Goal: Answer question/provide support: Share knowledge or assist other users

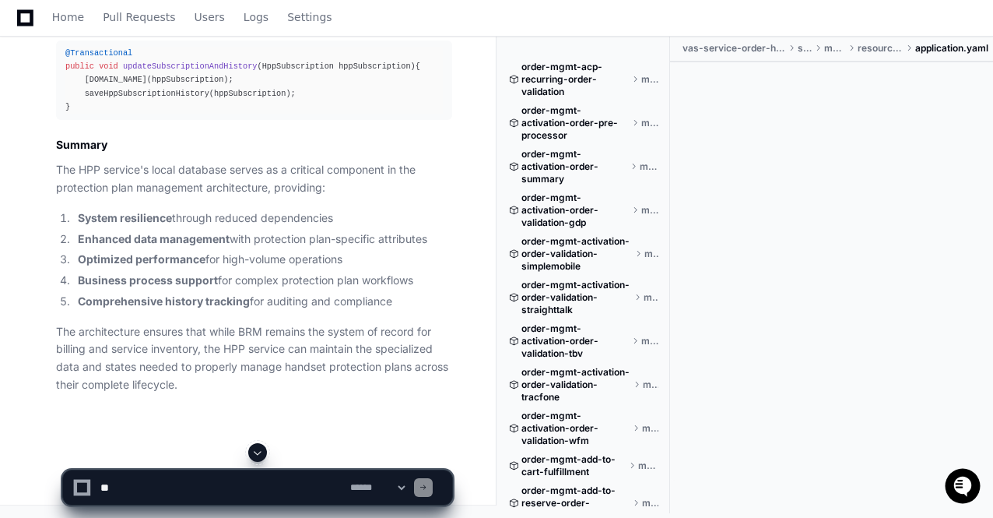
scroll to position [7022, 0]
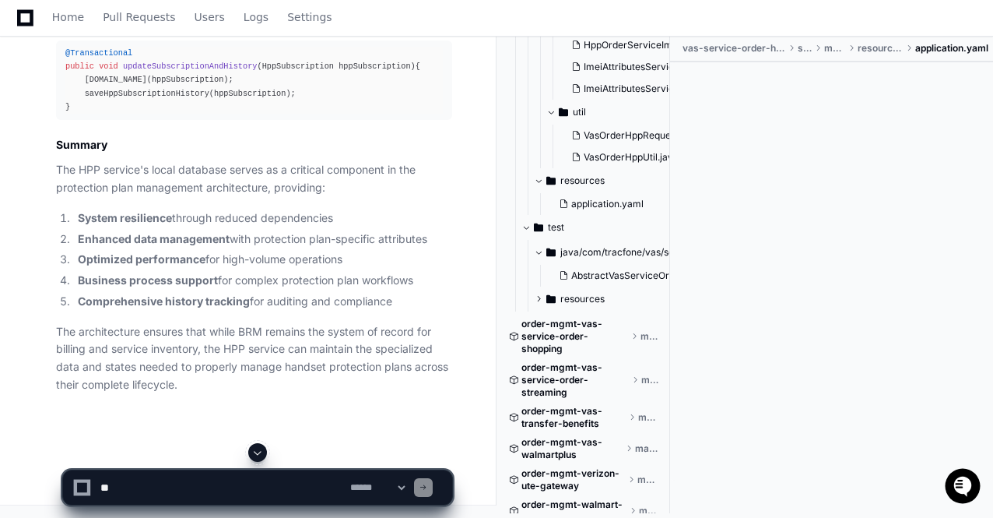
click at [257, 455] on span at bounding box center [257, 452] width 12 height 12
click at [238, 310] on li "Comprehensive history tracking for auditing and compliance" at bounding box center [262, 302] width 379 height 18
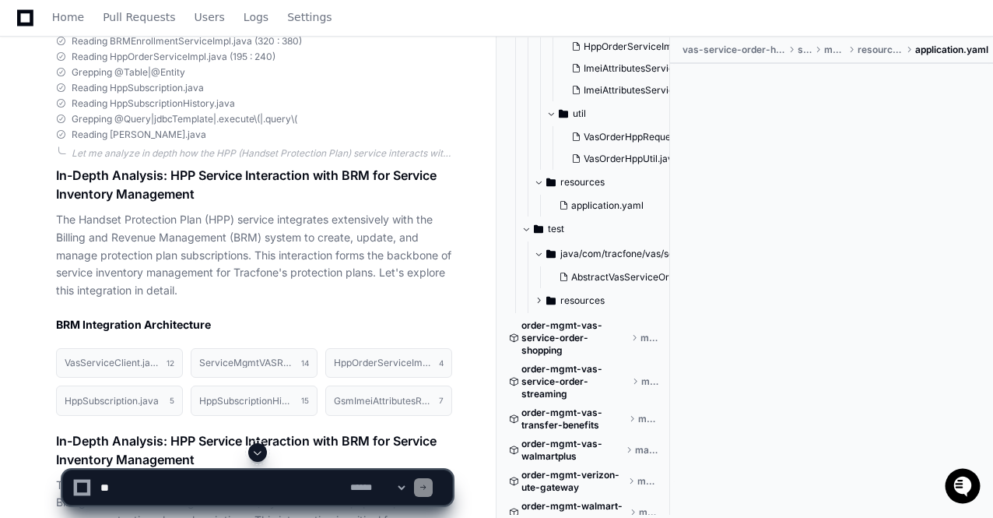
scroll to position [18561, 0]
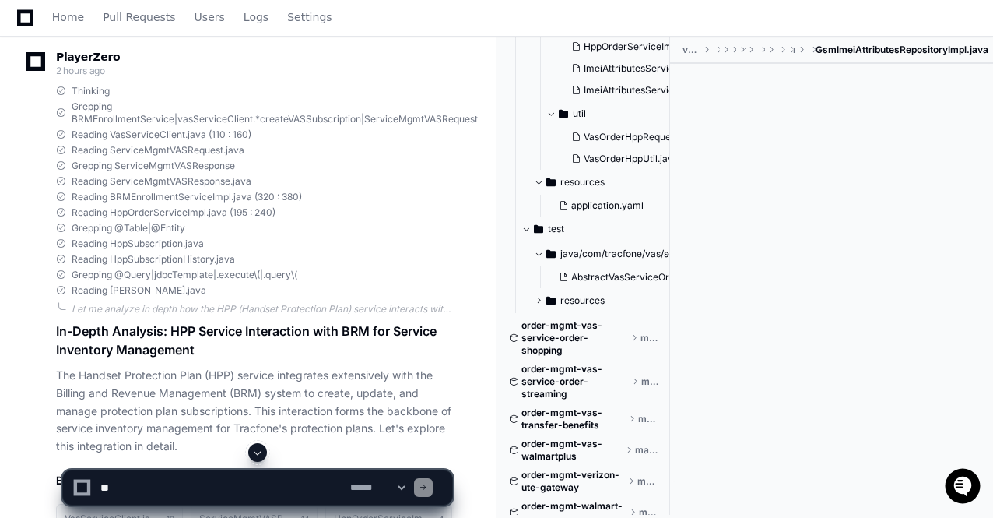
drag, startPoint x: 116, startPoint y: 135, endPoint x: 700, endPoint y: 242, distance: 594.2
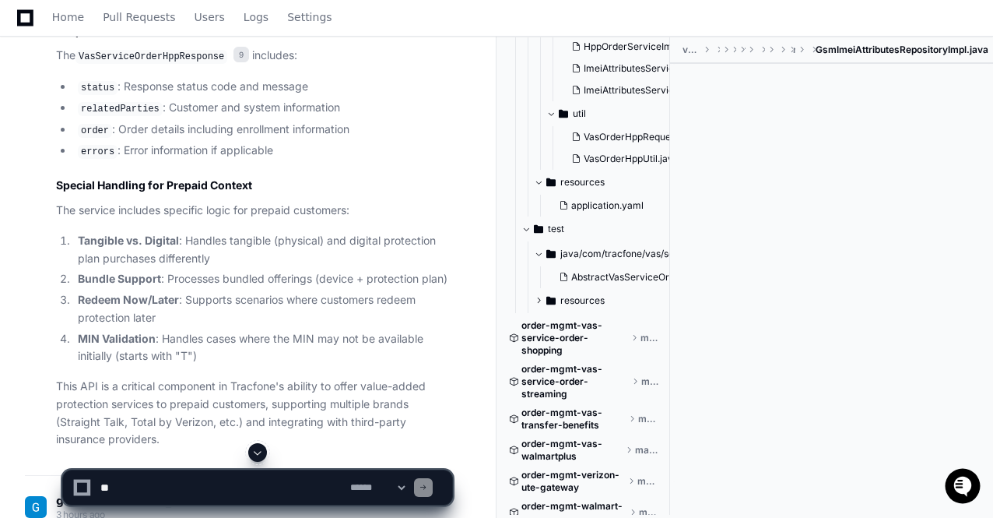
scroll to position [4738, 0]
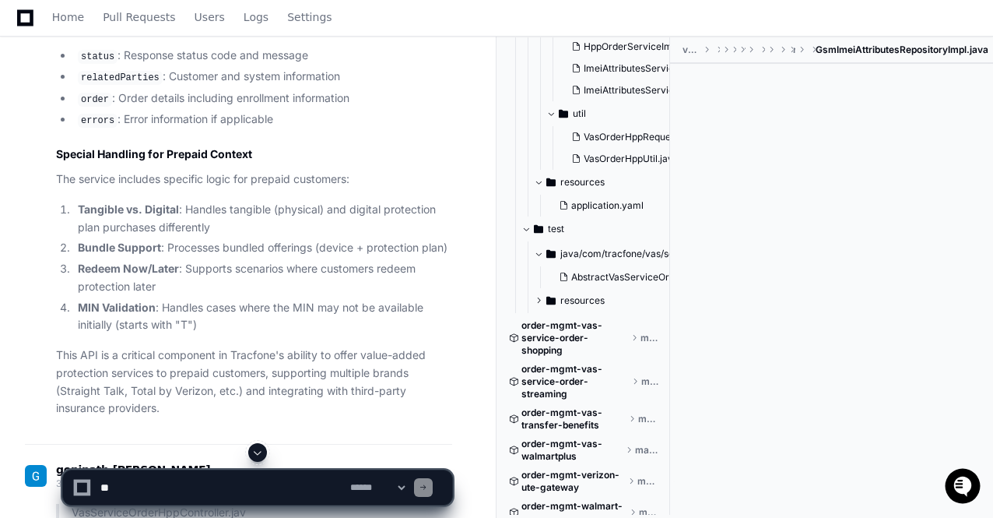
click at [83, 237] on li "Tangible vs. Digital : Handles tangible (physical) and digital protection plan …" at bounding box center [262, 219] width 379 height 36
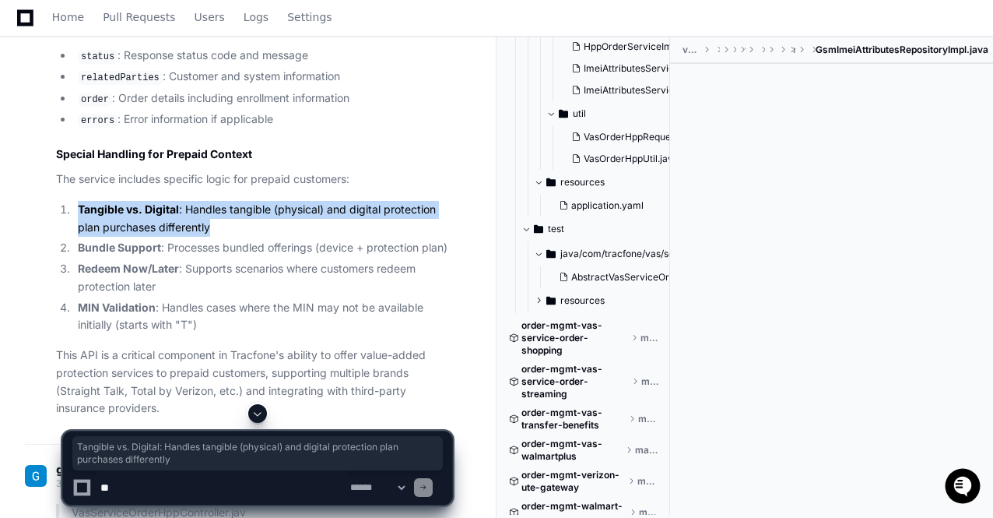
drag, startPoint x: 212, startPoint y: 276, endPoint x: 79, endPoint y: 256, distance: 133.9
click at [79, 237] on li "Tangible vs. Digital : Handles tangible (physical) and digital protection plan …" at bounding box center [262, 219] width 379 height 36
copy li "Tangible vs. Digital : Handles tangible (physical) and digital protection plan …"
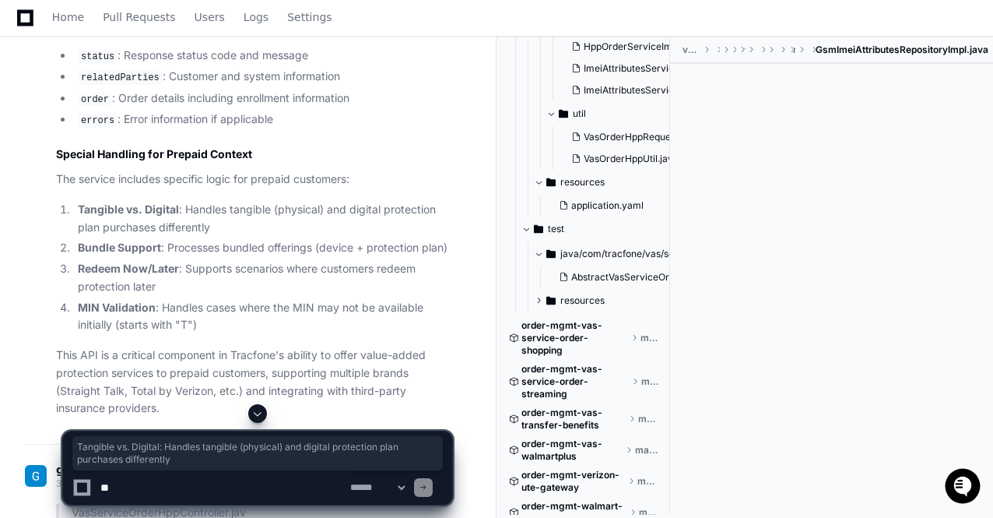
click at [115, 493] on textarea at bounding box center [222, 487] width 250 height 34
paste textarea "**********"
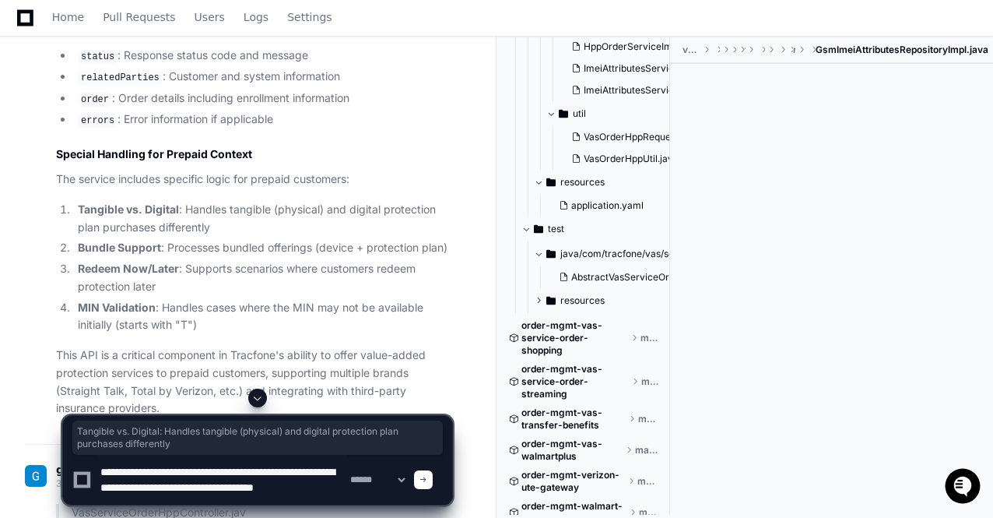
scroll to position [16, 0]
drag, startPoint x: 104, startPoint y: 469, endPoint x: 179, endPoint y: 518, distance: 89.8
click at [236, 493] on textarea at bounding box center [222, 480] width 250 height 50
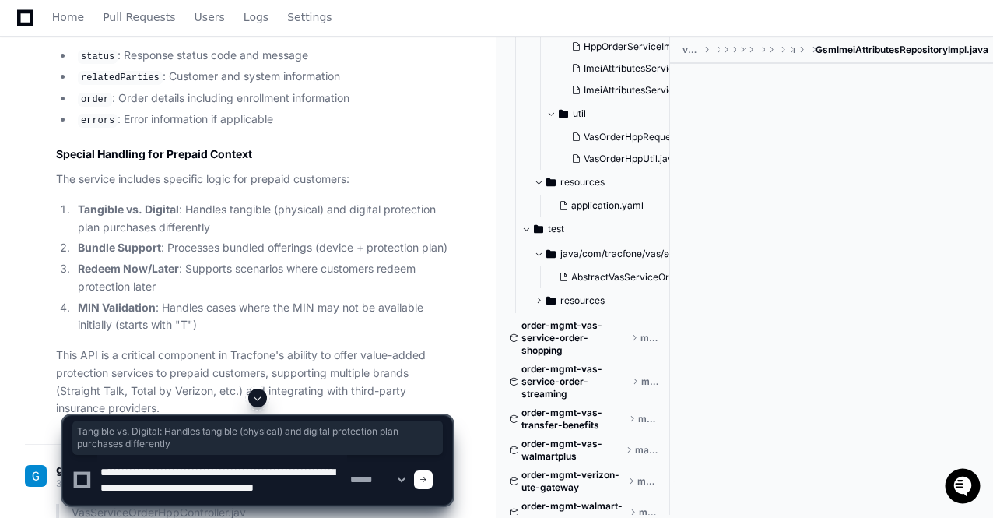
click at [101, 462] on textarea at bounding box center [222, 480] width 250 height 50
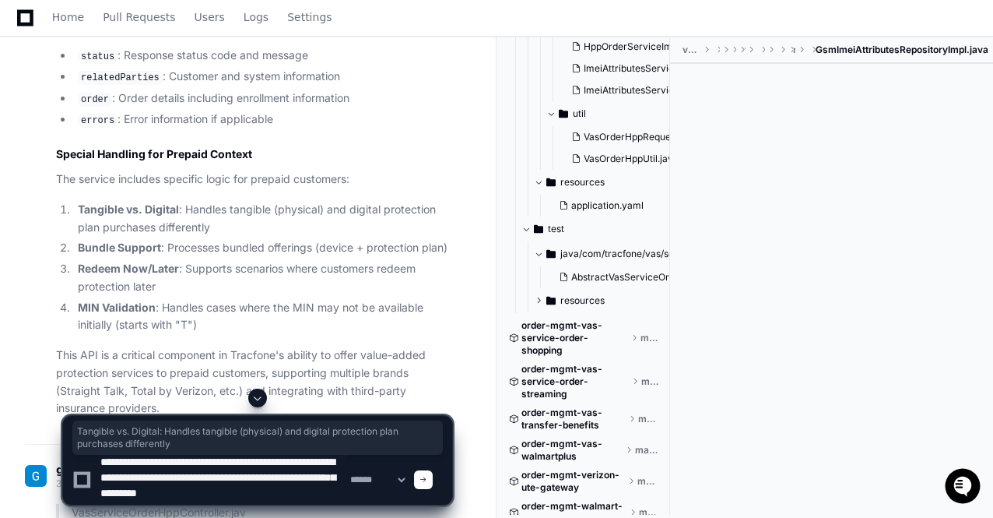
click at [300, 491] on textarea at bounding box center [222, 480] width 250 height 50
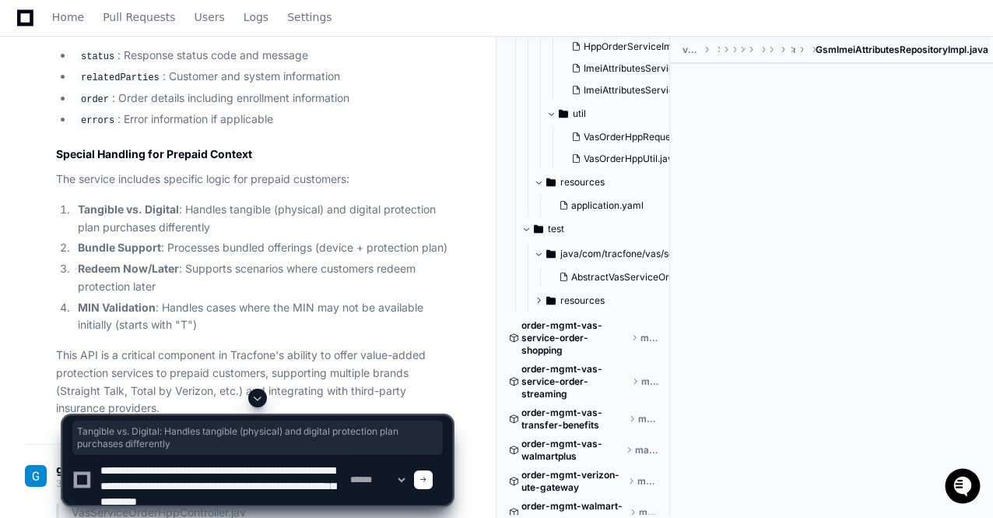
drag, startPoint x: 300, startPoint y: 491, endPoint x: 250, endPoint y: 465, distance: 57.1
click at [250, 465] on textarea at bounding box center [222, 480] width 250 height 50
click at [308, 497] on textarea at bounding box center [222, 480] width 250 height 50
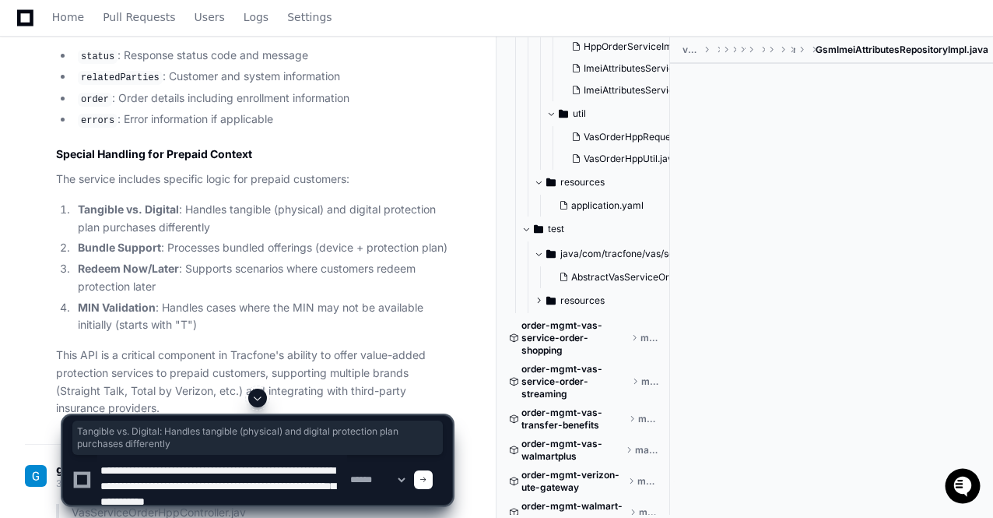
scroll to position [5, 0]
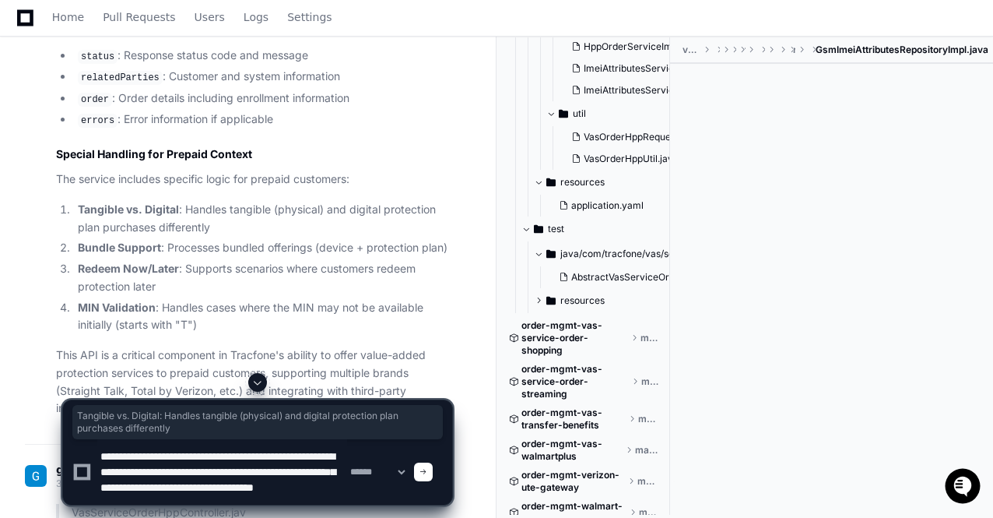
paste textarea "**********"
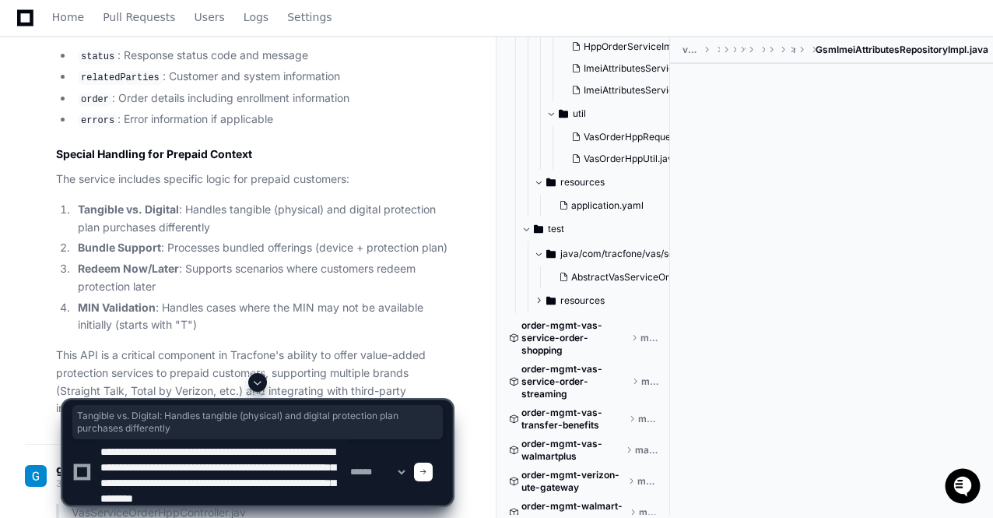
scroll to position [20, 0]
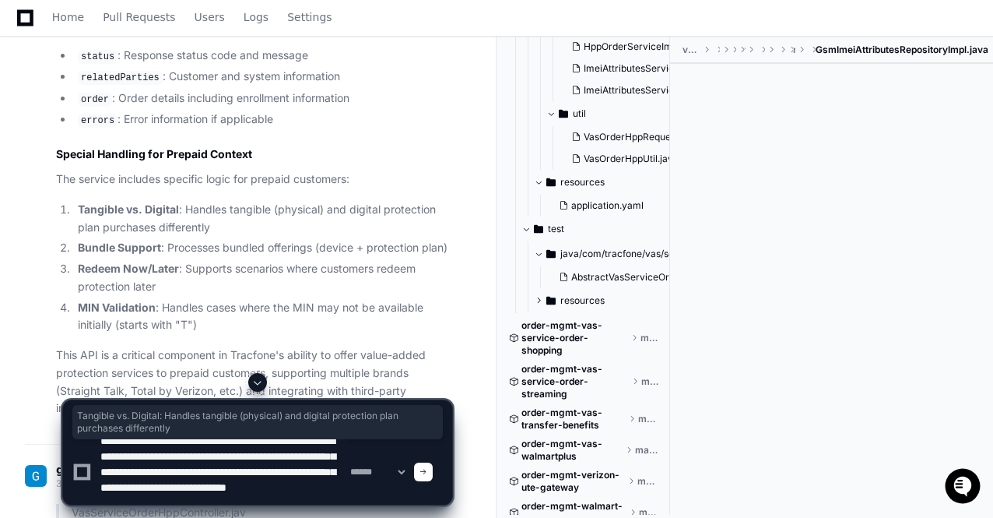
type textarea "**********"
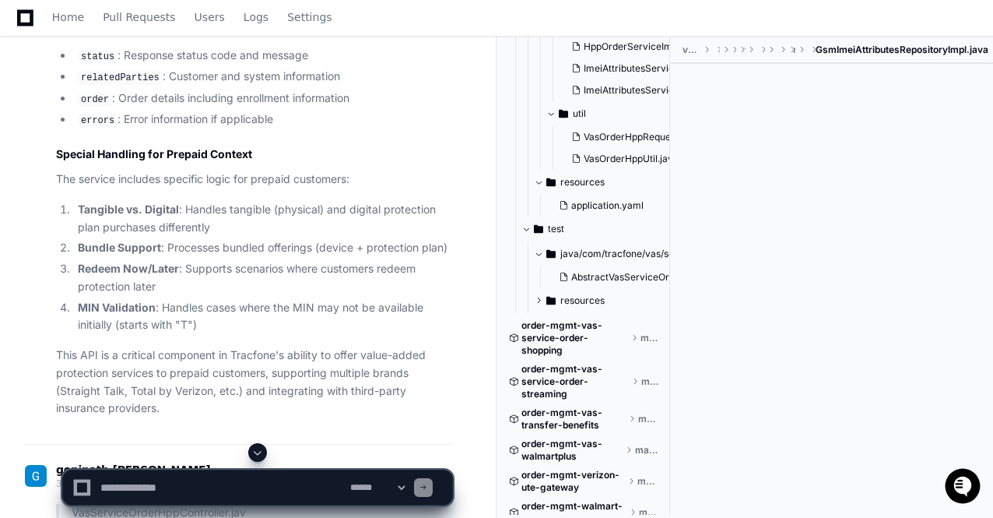
scroll to position [0, 0]
click at [265, 449] on button at bounding box center [257, 452] width 19 height 19
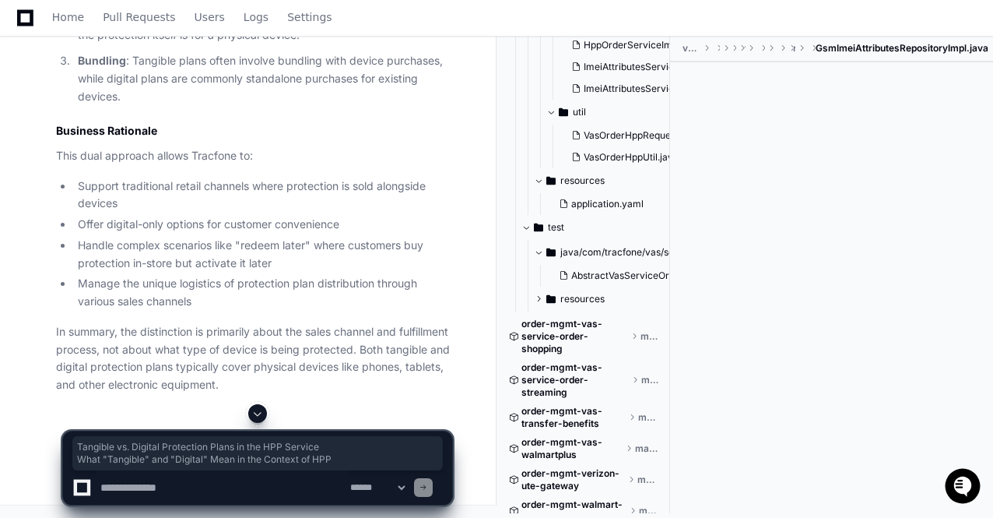
drag, startPoint x: 59, startPoint y: 121, endPoint x: 368, endPoint y: 166, distance: 312.3
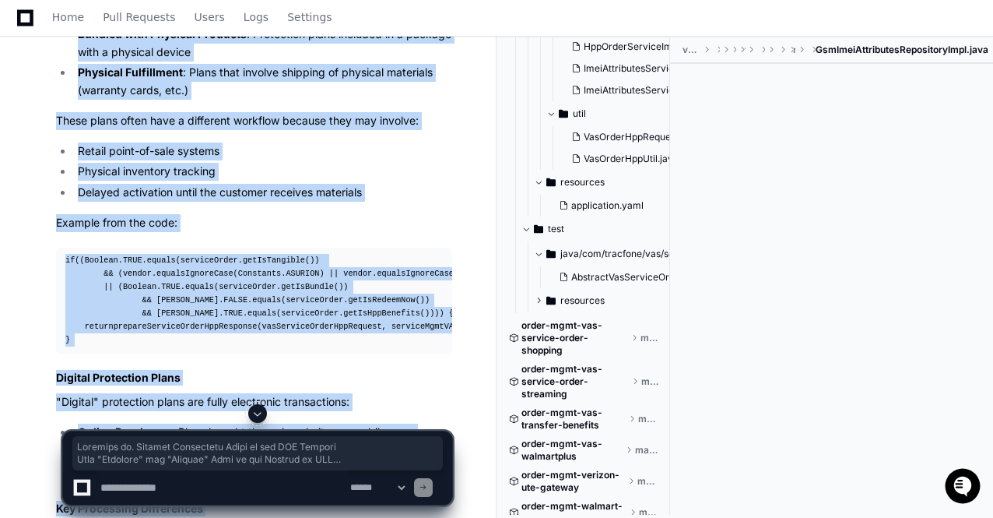
scroll to position [46539, 0]
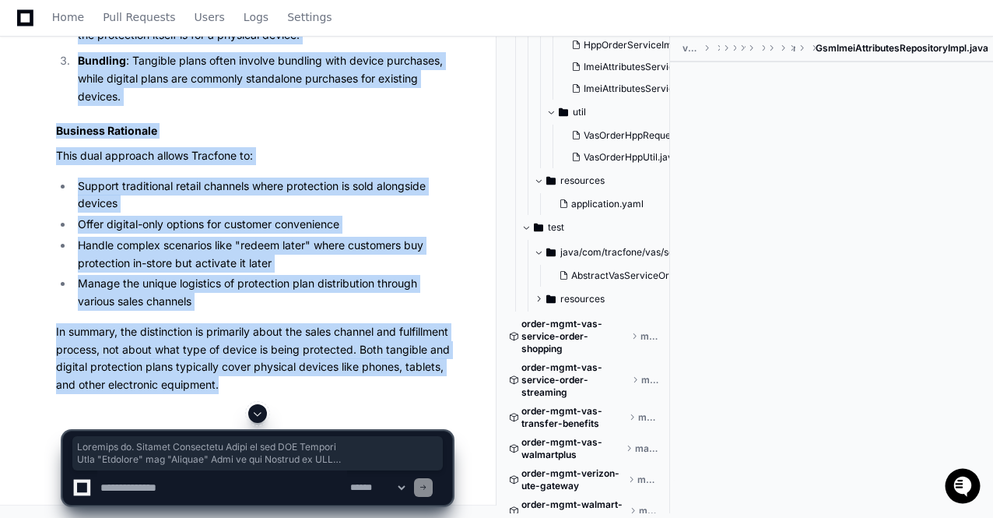
copy article "Tangible vs. Digital Protection Plans in the HPP Service What "Tangible" and "D…"
click at [265, 165] on p "This dual approach allows Tracfone to:" at bounding box center [254, 156] width 396 height 18
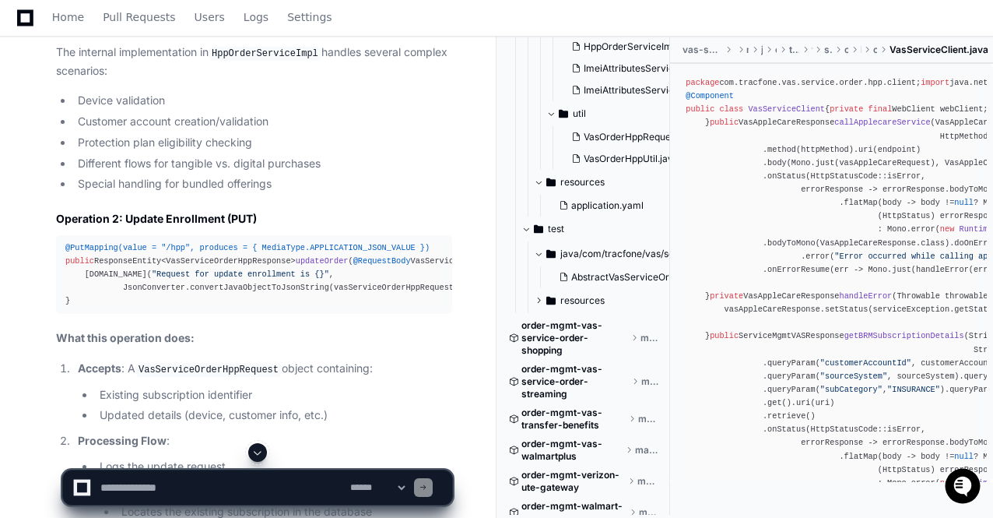
scroll to position [6378, 0]
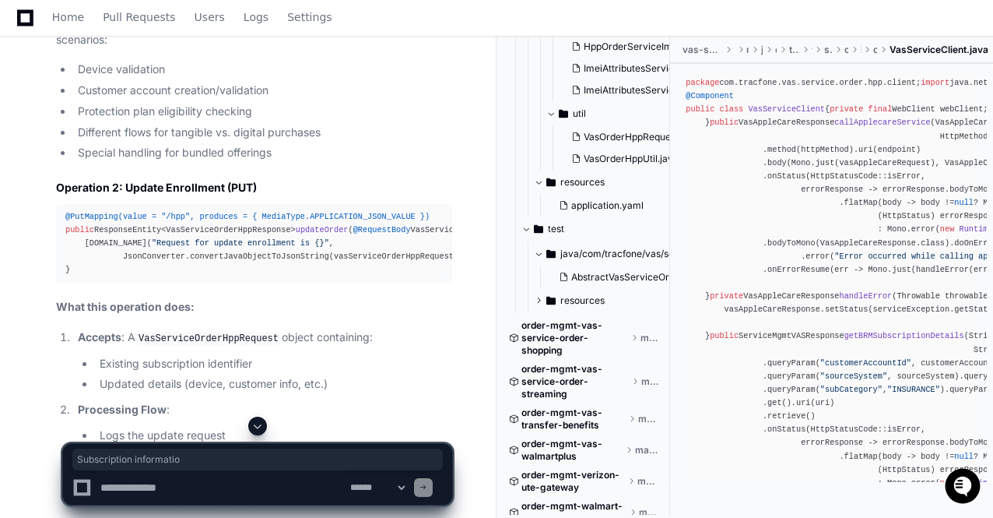
drag, startPoint x: 103, startPoint y: 220, endPoint x: 221, endPoint y: 219, distance: 118.3
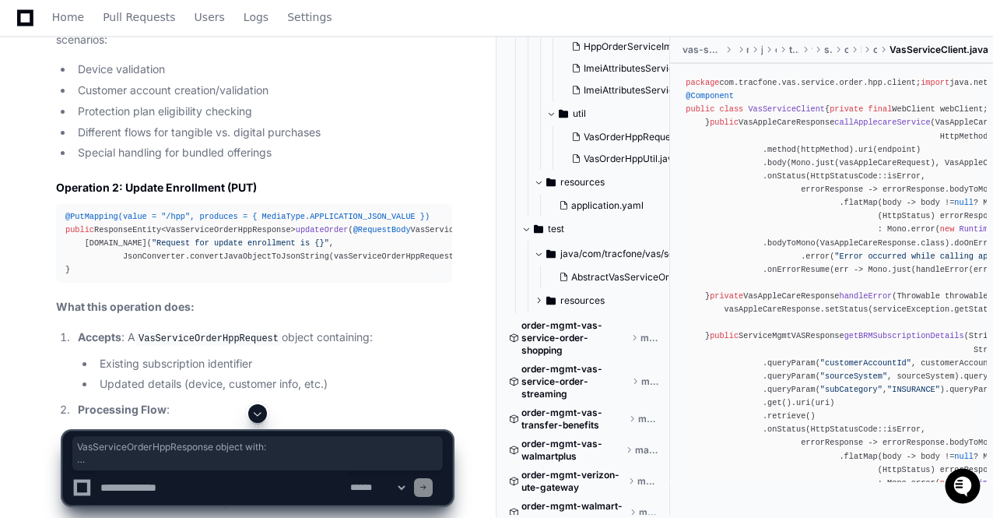
drag, startPoint x: 140, startPoint y: 152, endPoint x: 291, endPoint y: 217, distance: 164.5
copy li "VasServiceOrderHppResponse object with: Status of the operation Enrollment deta…"
click at [187, 483] on textarea at bounding box center [222, 487] width 250 height 34
paste textarea "**********"
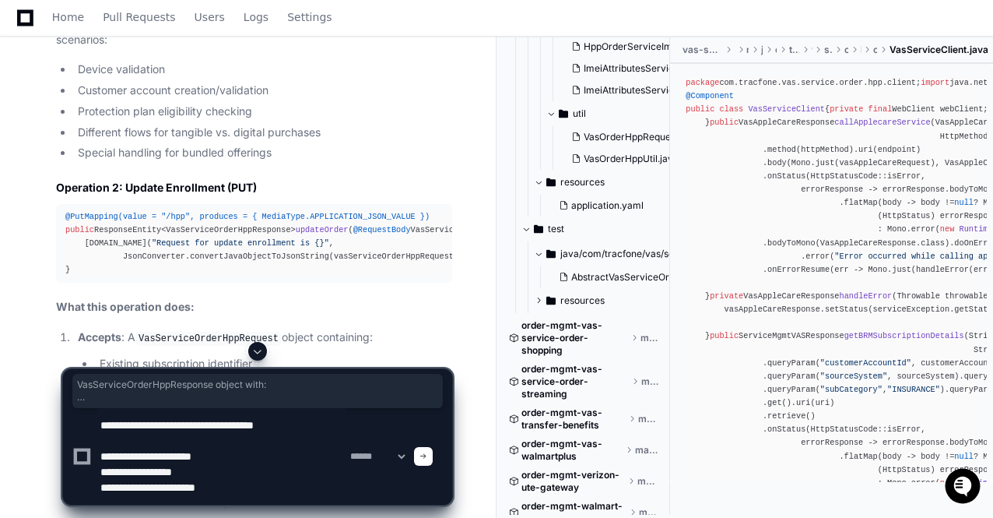
click at [101, 455] on textarea at bounding box center [222, 456] width 250 height 97
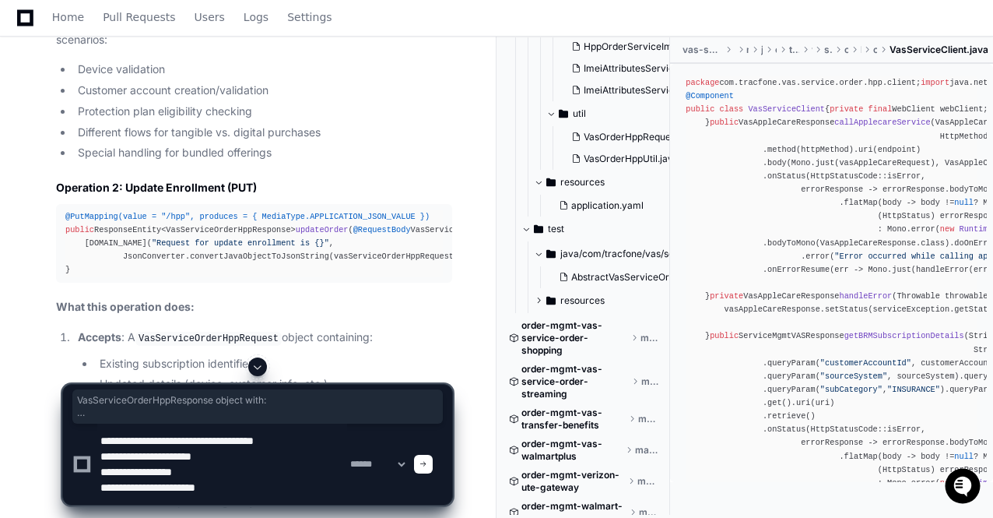
click at [257, 483] on textarea at bounding box center [222, 463] width 250 height 81
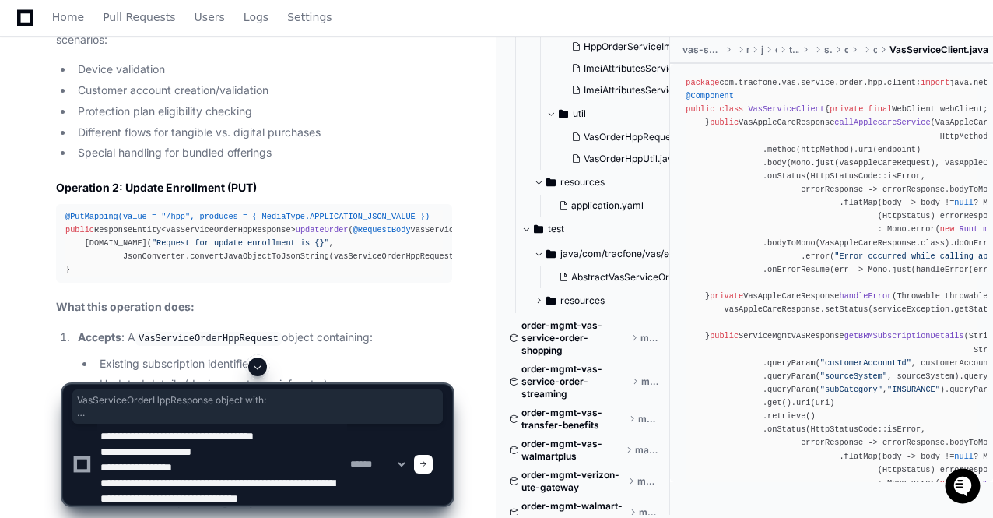
type textarea "**********"
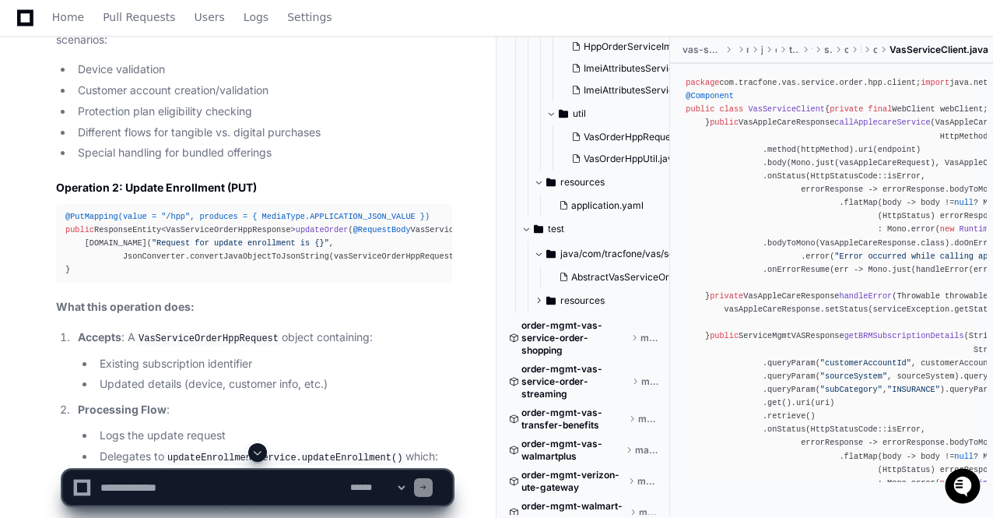
scroll to position [0, 0]
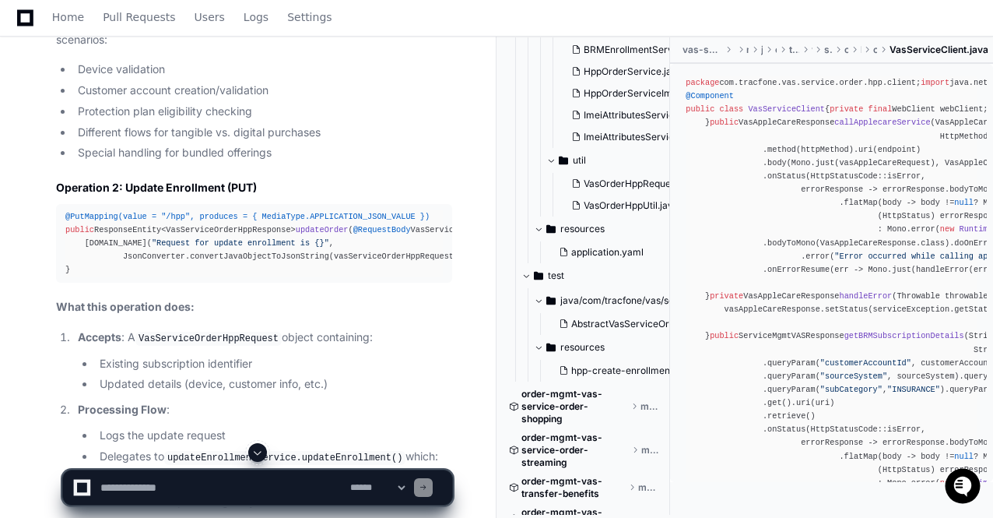
click at [260, 452] on span at bounding box center [257, 452] width 12 height 12
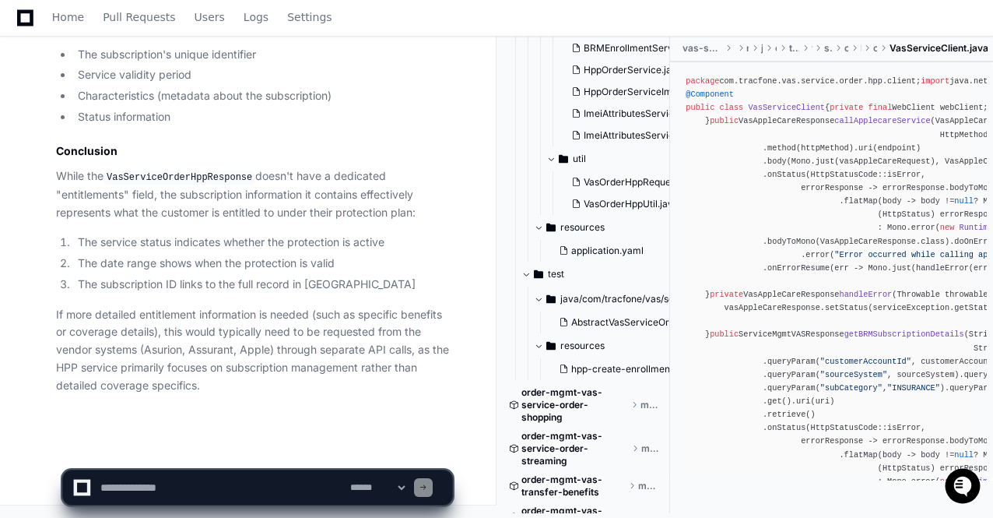
click at [184, 373] on p "If more detailed entitlement information is needed (such as specific benefits o…" at bounding box center [254, 350] width 396 height 89
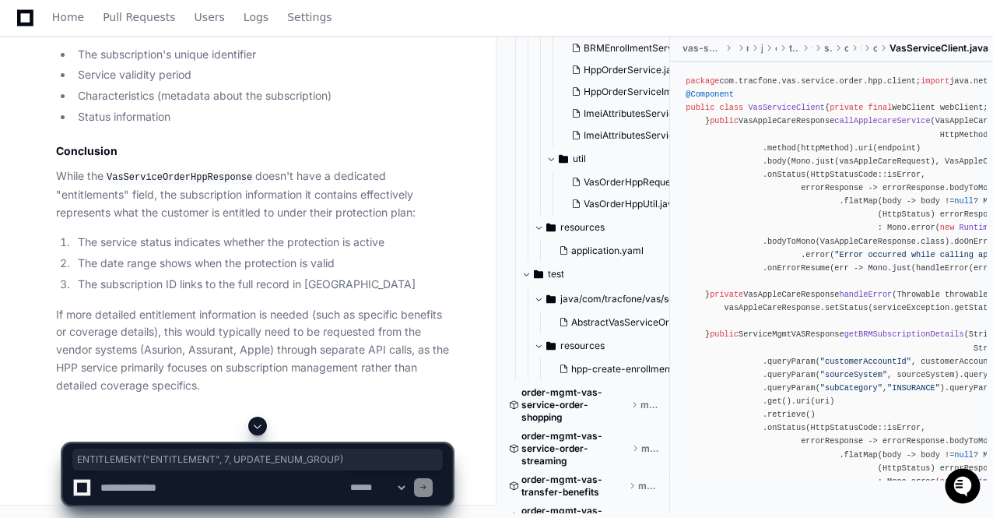
drag, startPoint x: 65, startPoint y: 168, endPoint x: 297, endPoint y: 167, distance: 231.9
copy div "ENTITLEMENT( "ENTITLEMENT" , 7 , UPDATE_ENUM_GROUP)"
click at [127, 482] on textarea at bounding box center [222, 487] width 250 height 34
paste textarea "**********"
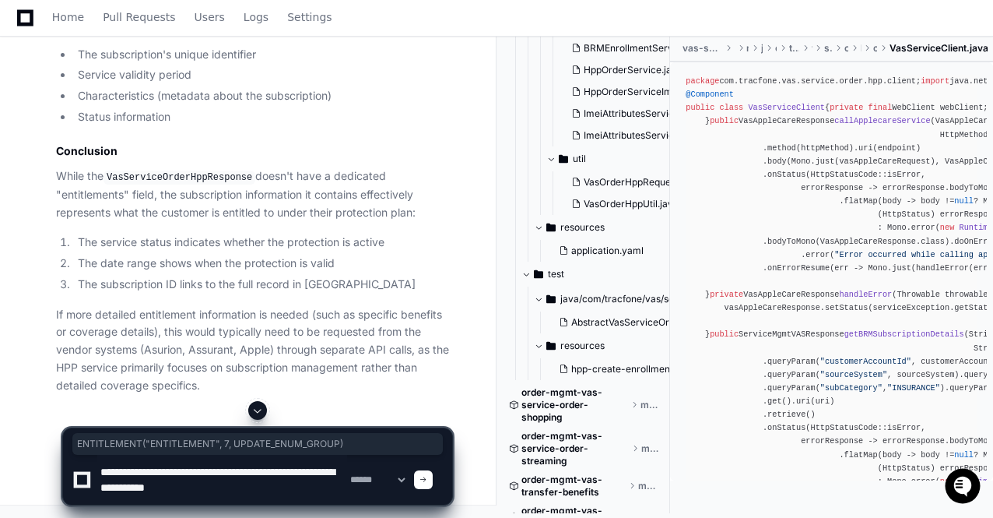
scroll to position [5, 0]
type textarea "**********"
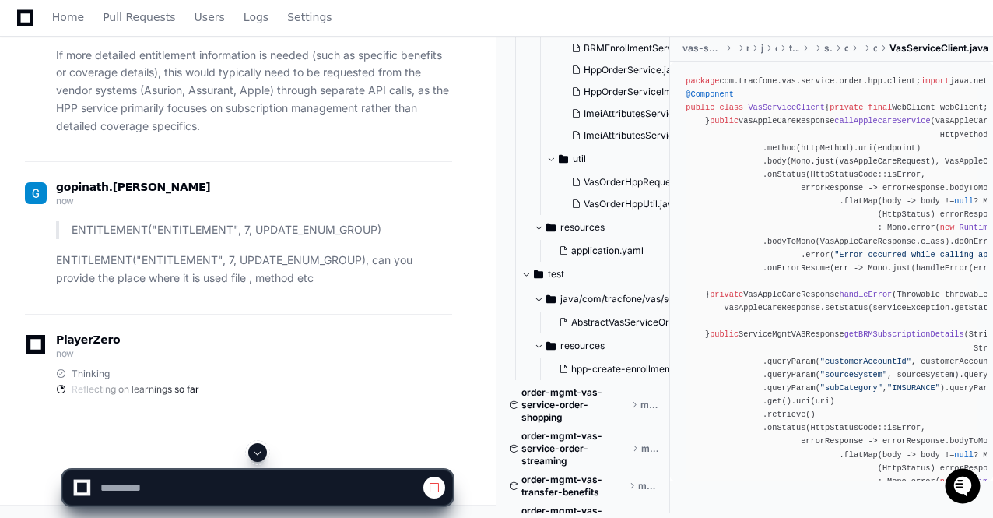
scroll to position [47755, 0]
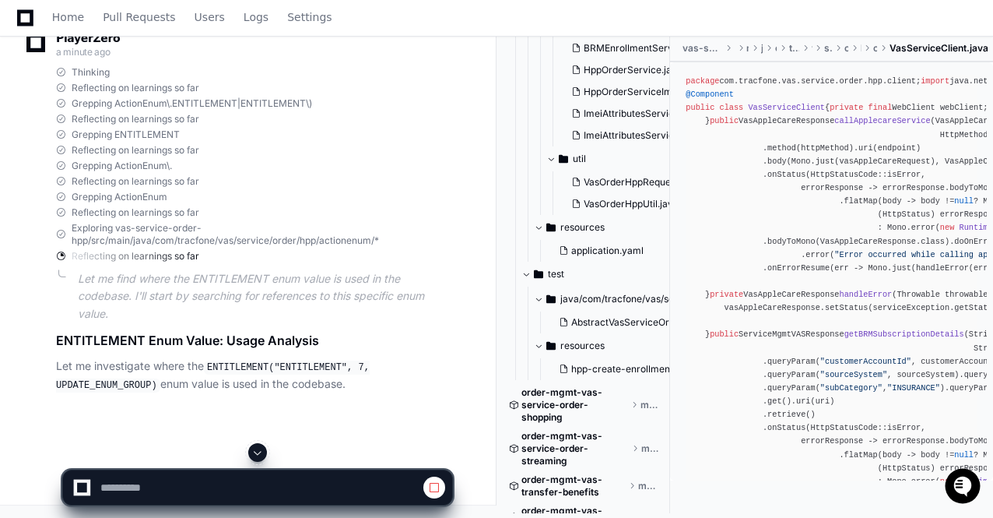
click at [260, 451] on span at bounding box center [257, 452] width 12 height 12
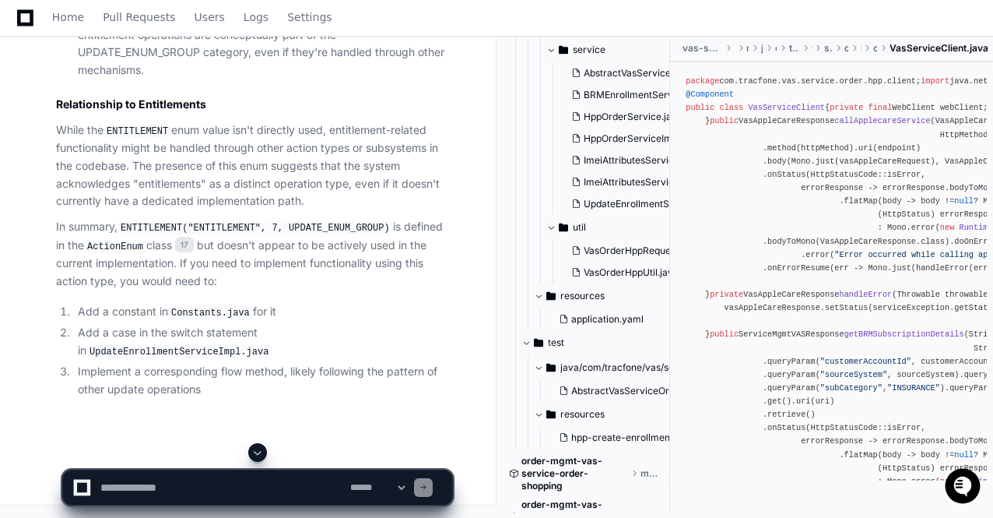
click at [256, 457] on span at bounding box center [257, 452] width 12 height 12
click at [287, 112] on h2 "Relationship to Entitlements" at bounding box center [254, 105] width 396 height 16
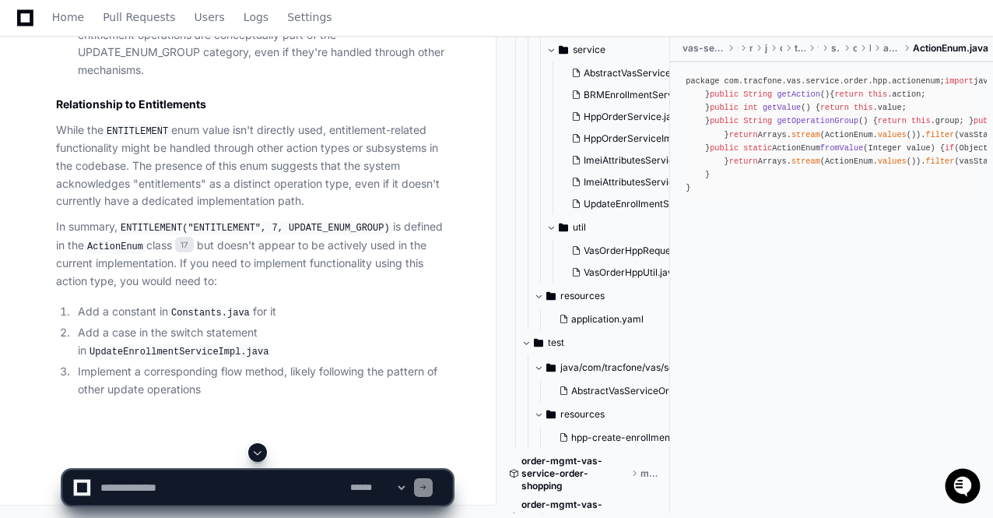
click at [693, 50] on span "vas-service-order-hpp" at bounding box center [704, 48] width 42 height 12
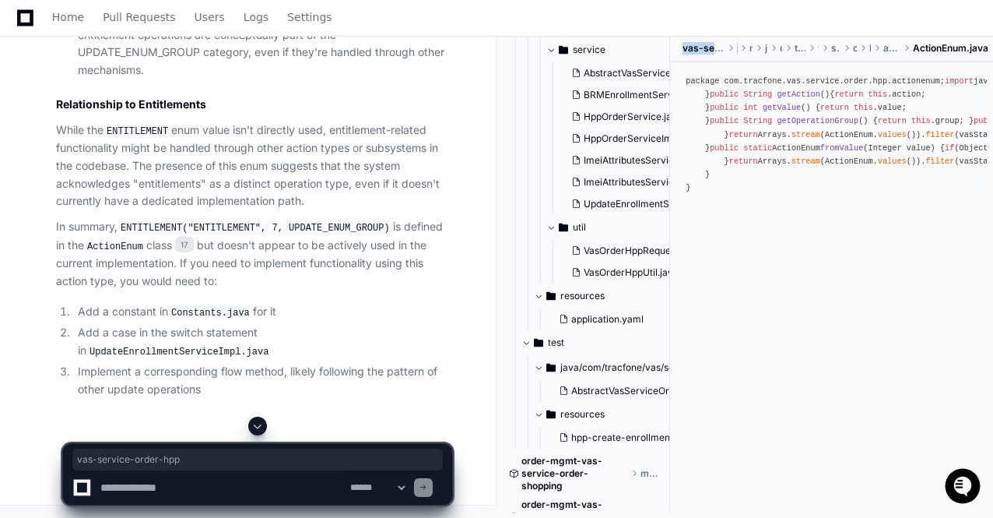
drag, startPoint x: 685, startPoint y: 49, endPoint x: 740, endPoint y: 49, distance: 55.3
click at [740, 49] on ul "vas-service-order-hpp src main java com tracfone vas service order hpp actionen…" at bounding box center [835, 48] width 315 height 25
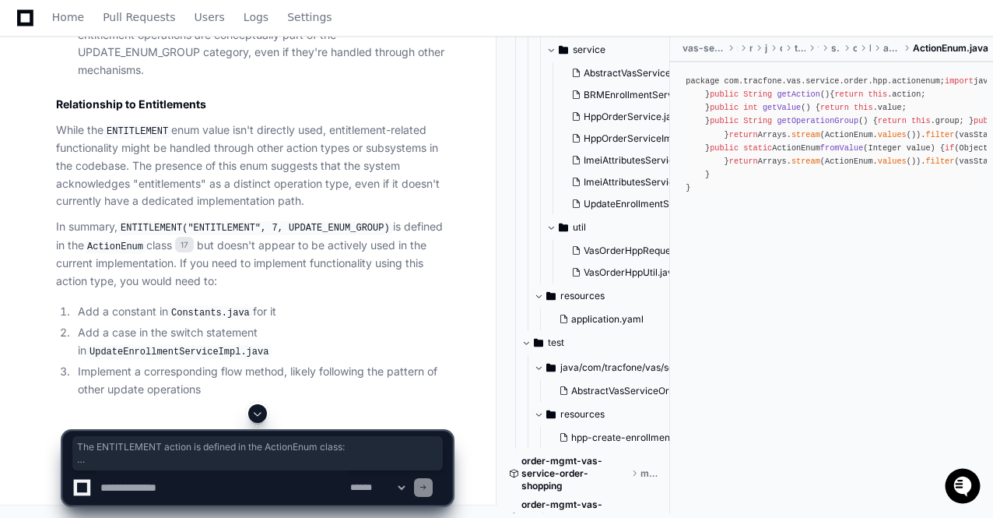
drag, startPoint x: 58, startPoint y: 283, endPoint x: 110, endPoint y: 399, distance: 127.5
copy article "The ENTITLEMENT action is defined in the ActionEnum class: package com.tracfone…"
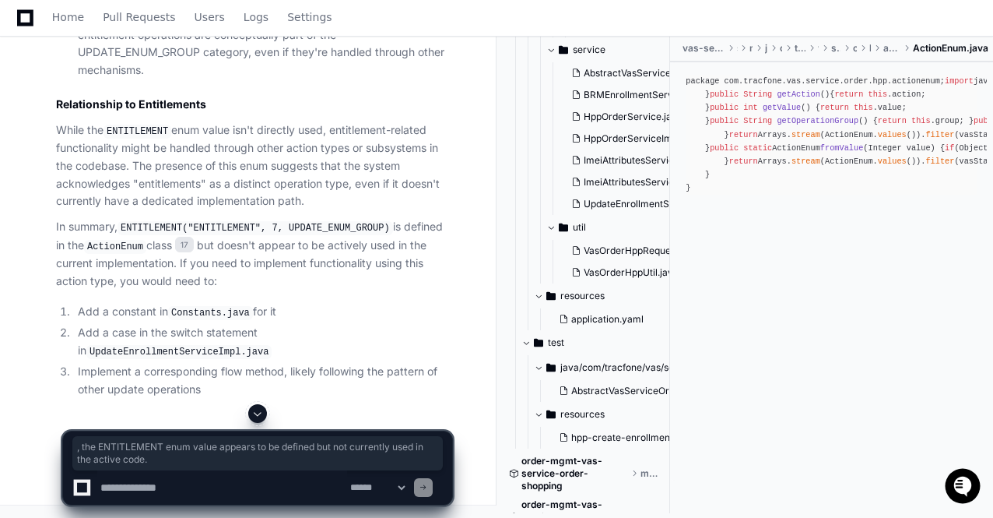
drag, startPoint x: 336, startPoint y: 313, endPoint x: 450, endPoint y: 333, distance: 115.4
copy p ", the ENTITLEMENT enum value appears to be defined but not currently used in th…"
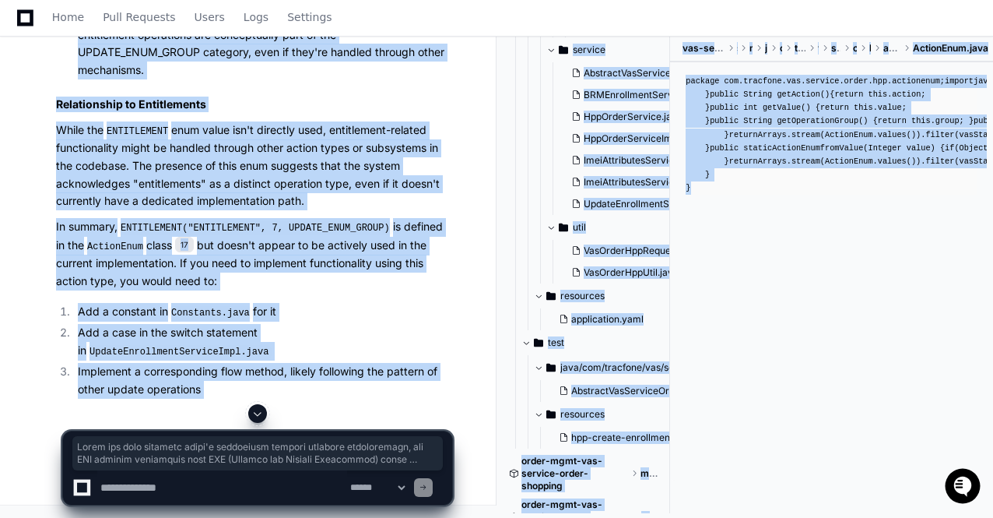
drag, startPoint x: 58, startPoint y: 337, endPoint x: 145, endPoint y: 406, distance: 110.9
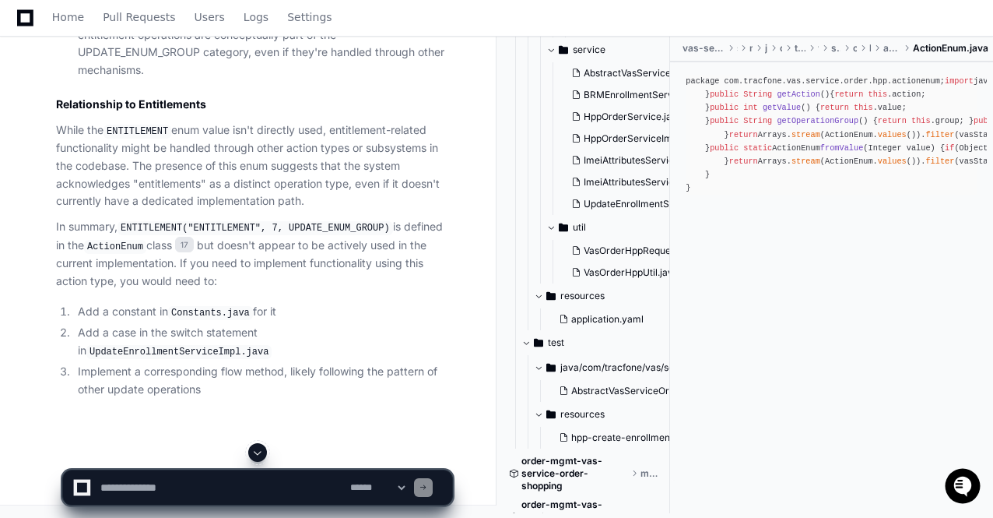
scroll to position [48092, 0]
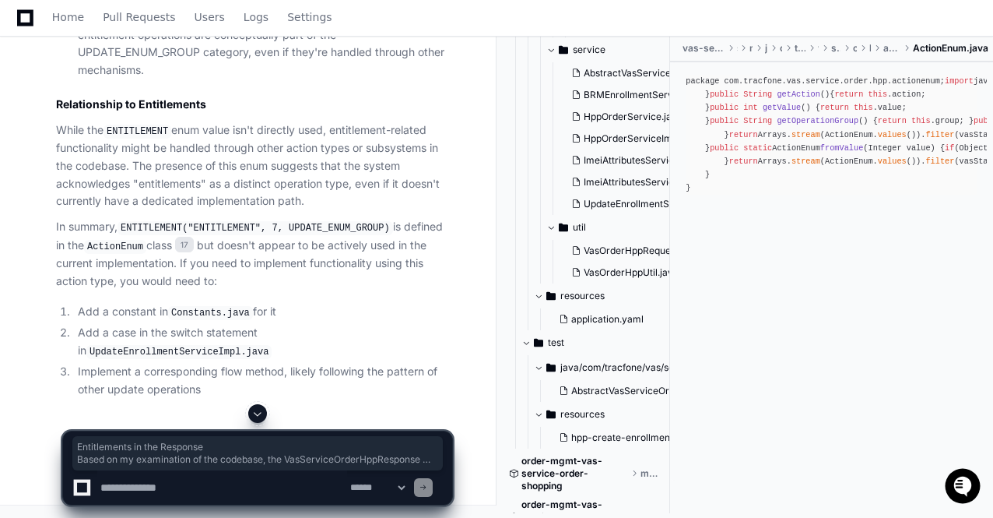
drag, startPoint x: 56, startPoint y: 47, endPoint x: 226, endPoint y: 196, distance: 226.1
copy article "Entitlements in the Response Based on my examination of the codebase, the VasSe…"
click at [184, 483] on textarea at bounding box center [222, 487] width 250 height 34
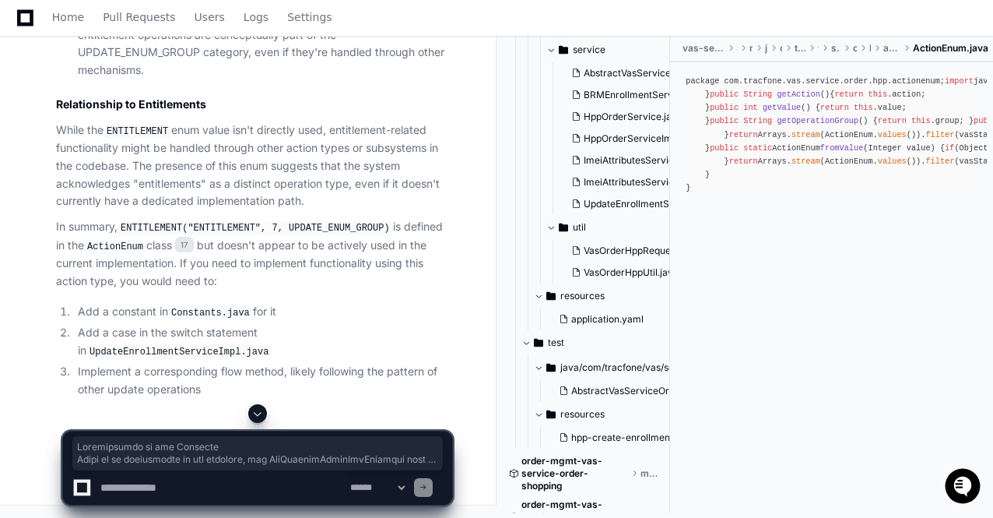
paste textarea "**********"
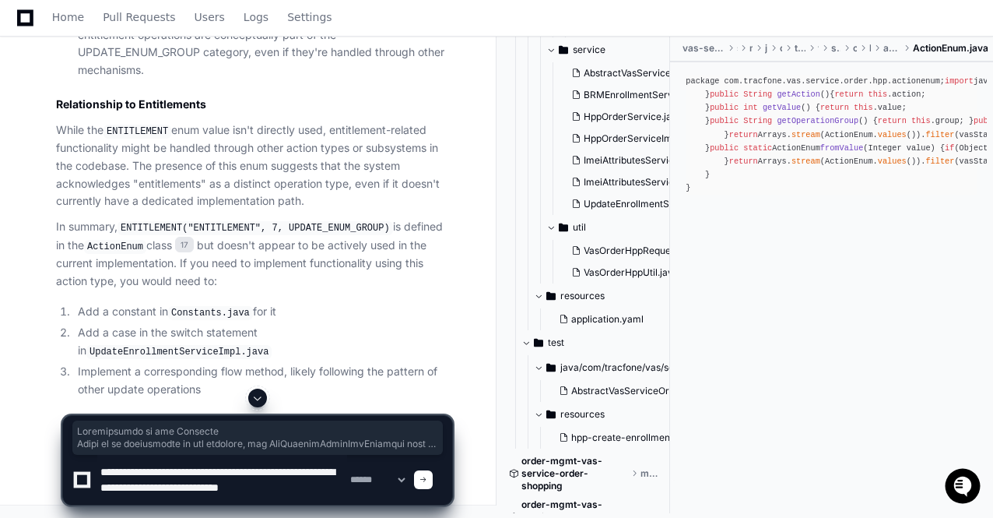
scroll to position [5, 0]
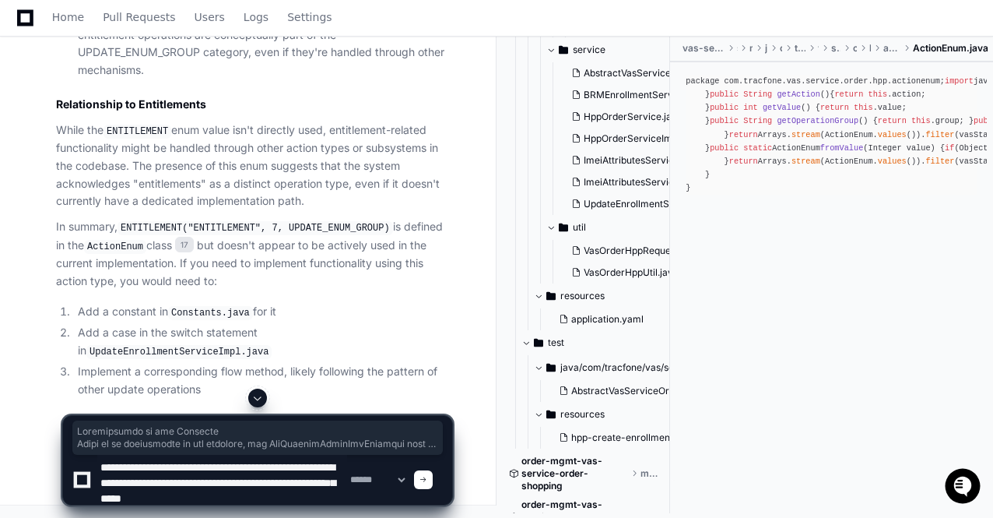
click at [263, 501] on textarea at bounding box center [222, 480] width 250 height 50
click at [311, 497] on textarea at bounding box center [222, 480] width 250 height 50
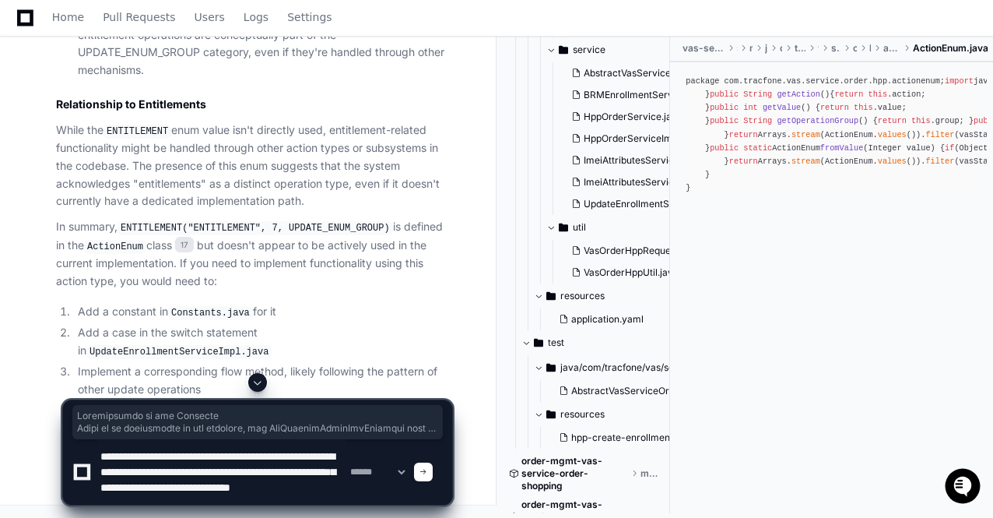
type textarea "**********"
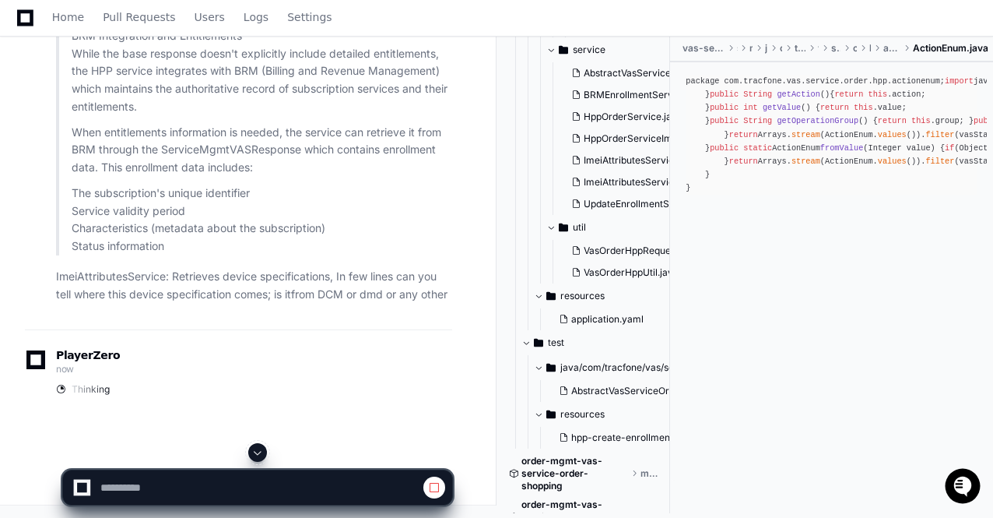
scroll to position [47873, 0]
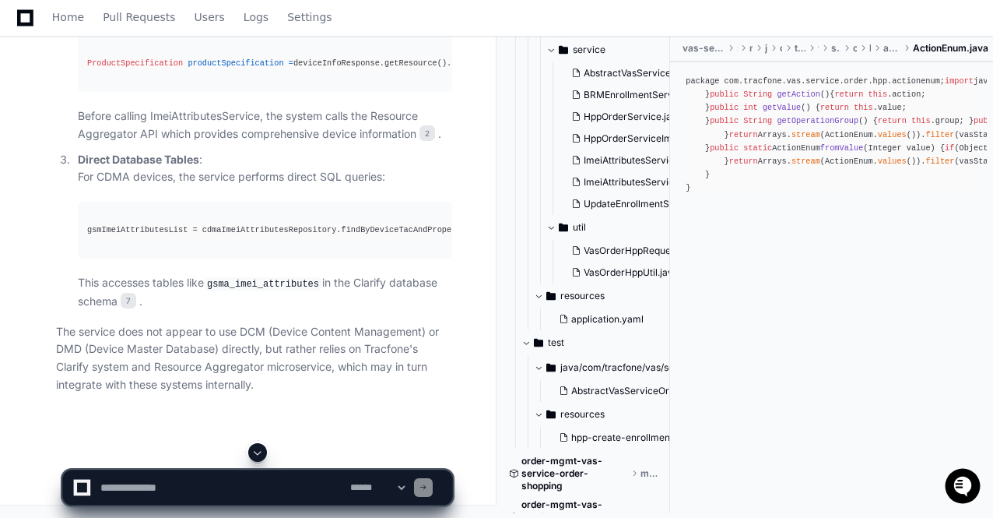
click at [259, 449] on span at bounding box center [257, 452] width 12 height 12
click at [258, 373] on p "The service does not appear to use DCM (Device Content Management) or DMD (Devi…" at bounding box center [254, 358] width 396 height 71
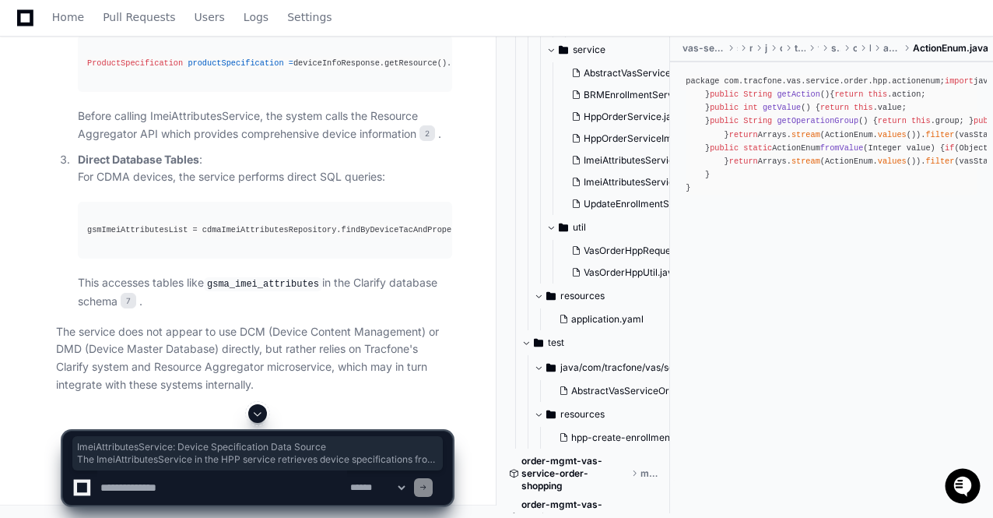
drag, startPoint x: 56, startPoint y: 76, endPoint x: 210, endPoint y: 293, distance: 265.6
click at [210, 293] on article "ImeiAttributesService: Device Specification Data Source The ImeiAttributesServi…" at bounding box center [254, 86] width 396 height 616
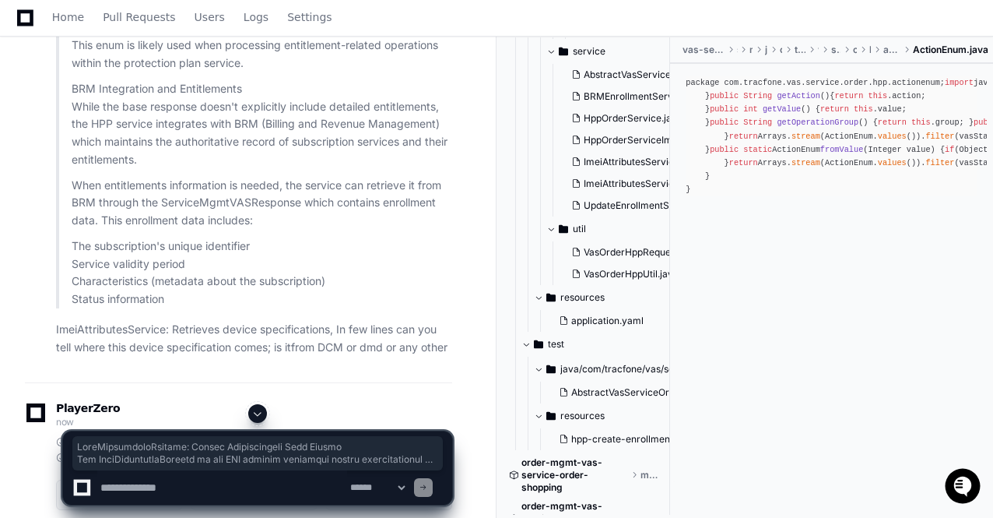
scroll to position [53684, 0]
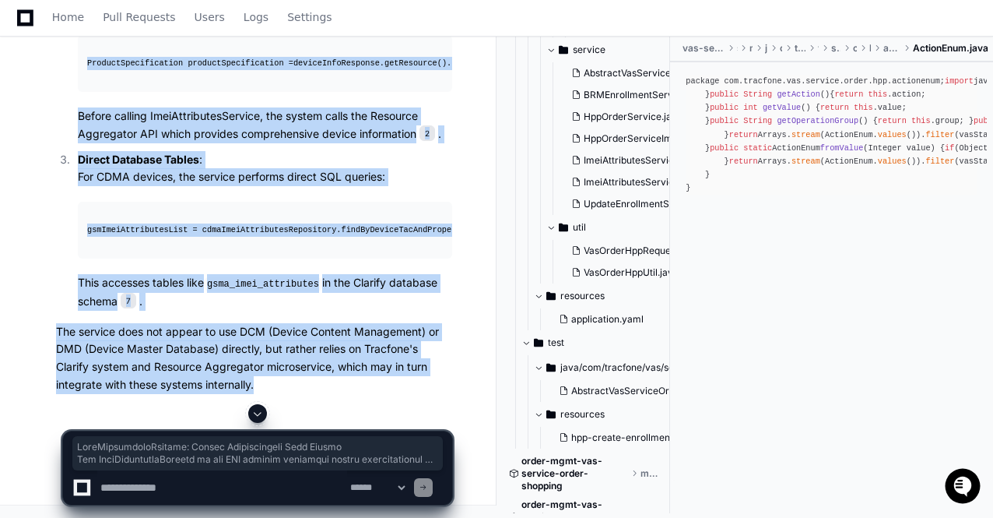
copy article "ImeiAttributesService: Device Specification Data Source The ImeiAttributesServi…"
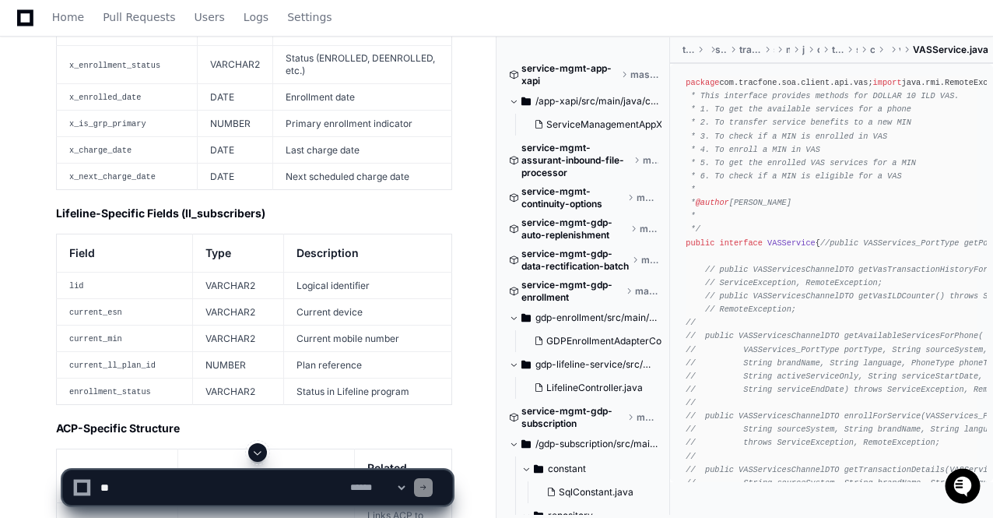
scroll to position [1645, 0]
